Goal: Transaction & Acquisition: Download file/media

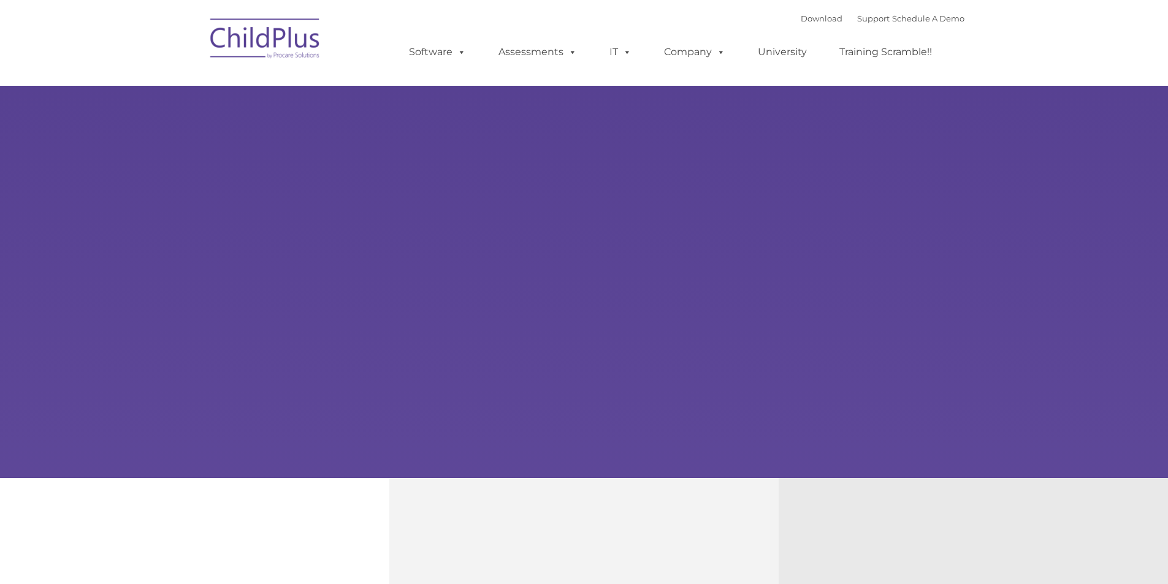
type input ""
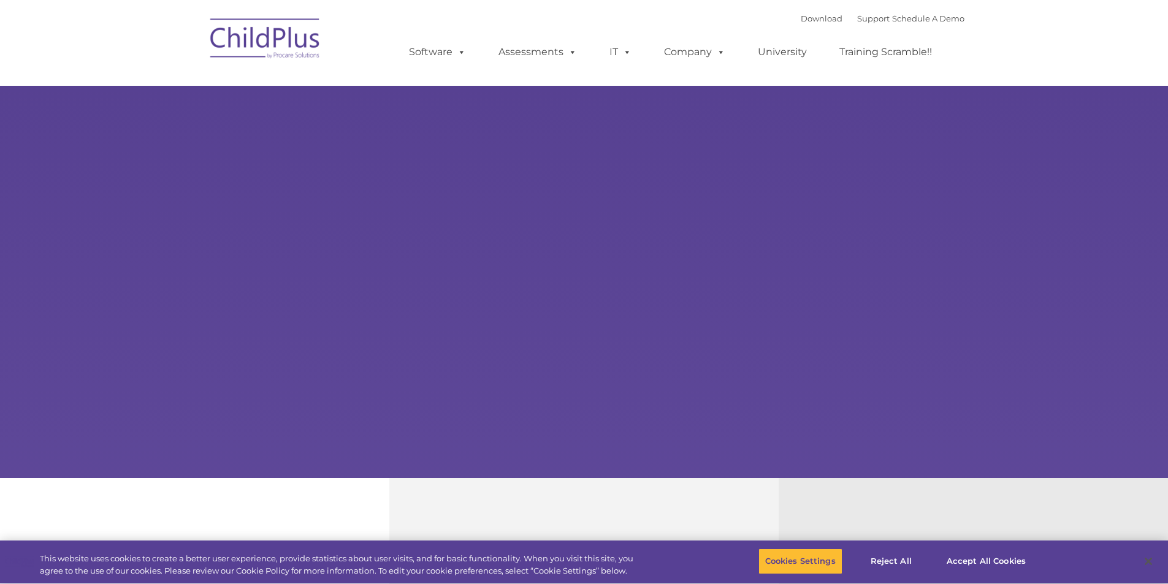
select select "MEDIUM"
click at [807, 23] on link "Download" at bounding box center [822, 18] width 42 height 10
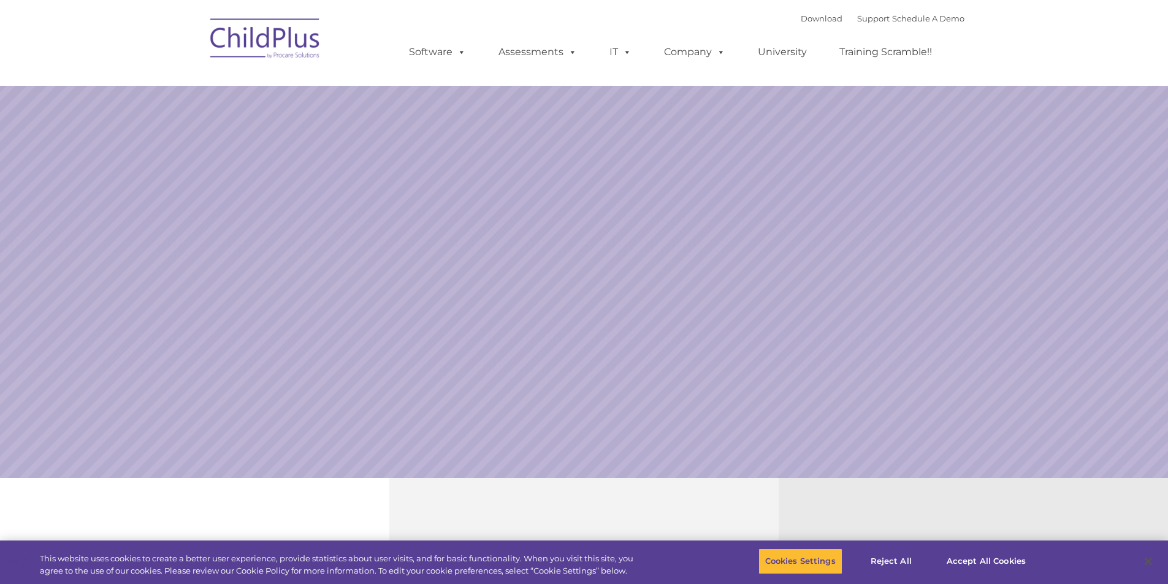
select select "MEDIUM"
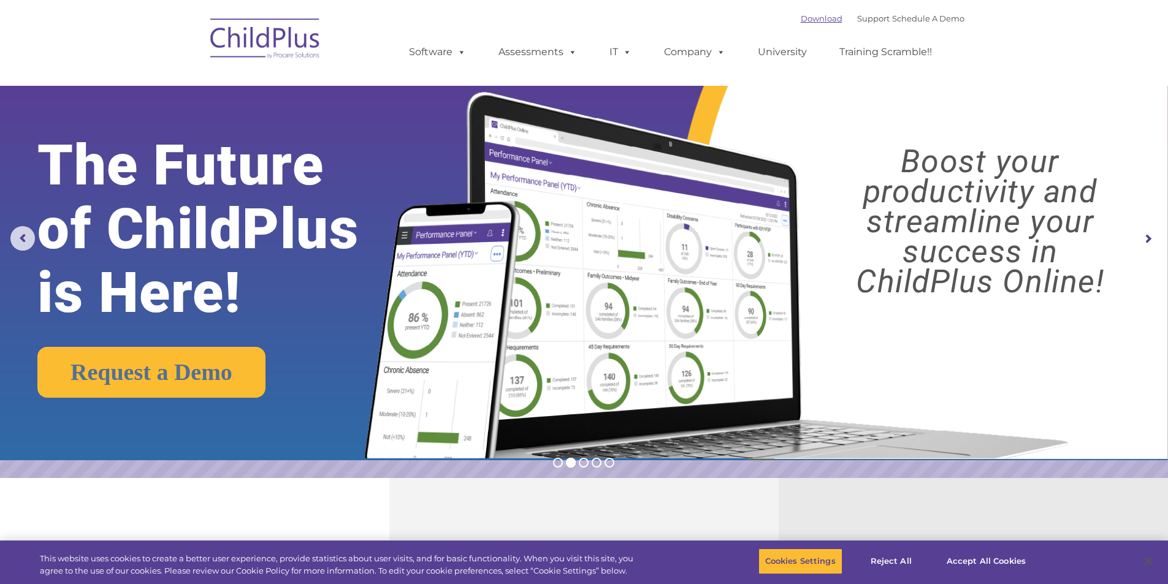
click at [811, 18] on link "Download" at bounding box center [822, 18] width 42 height 10
click at [801, 21] on link "Download" at bounding box center [822, 18] width 42 height 10
